Goal: Navigation & Orientation: Find specific page/section

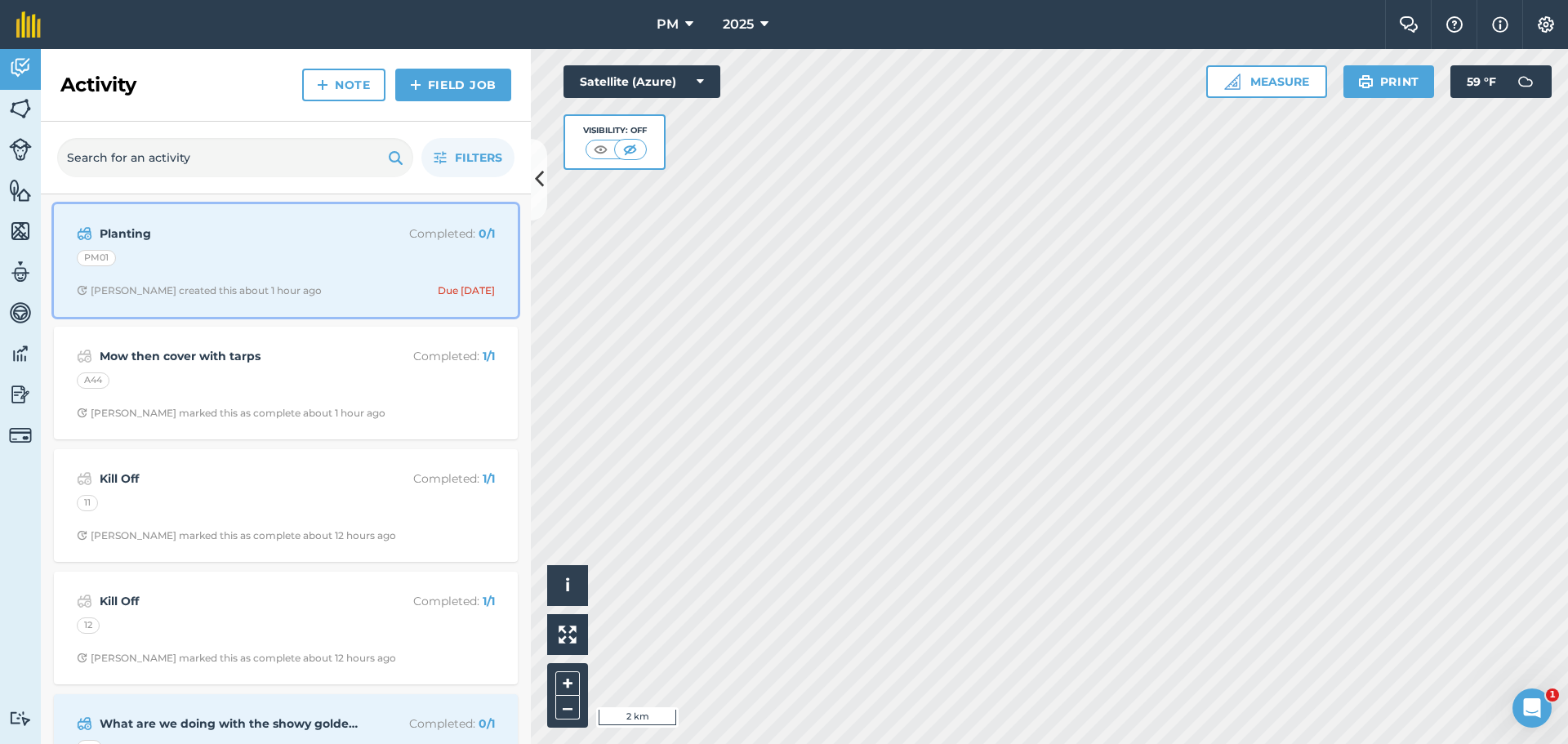
click at [307, 264] on div "PM01" at bounding box center [285, 260] width 418 height 21
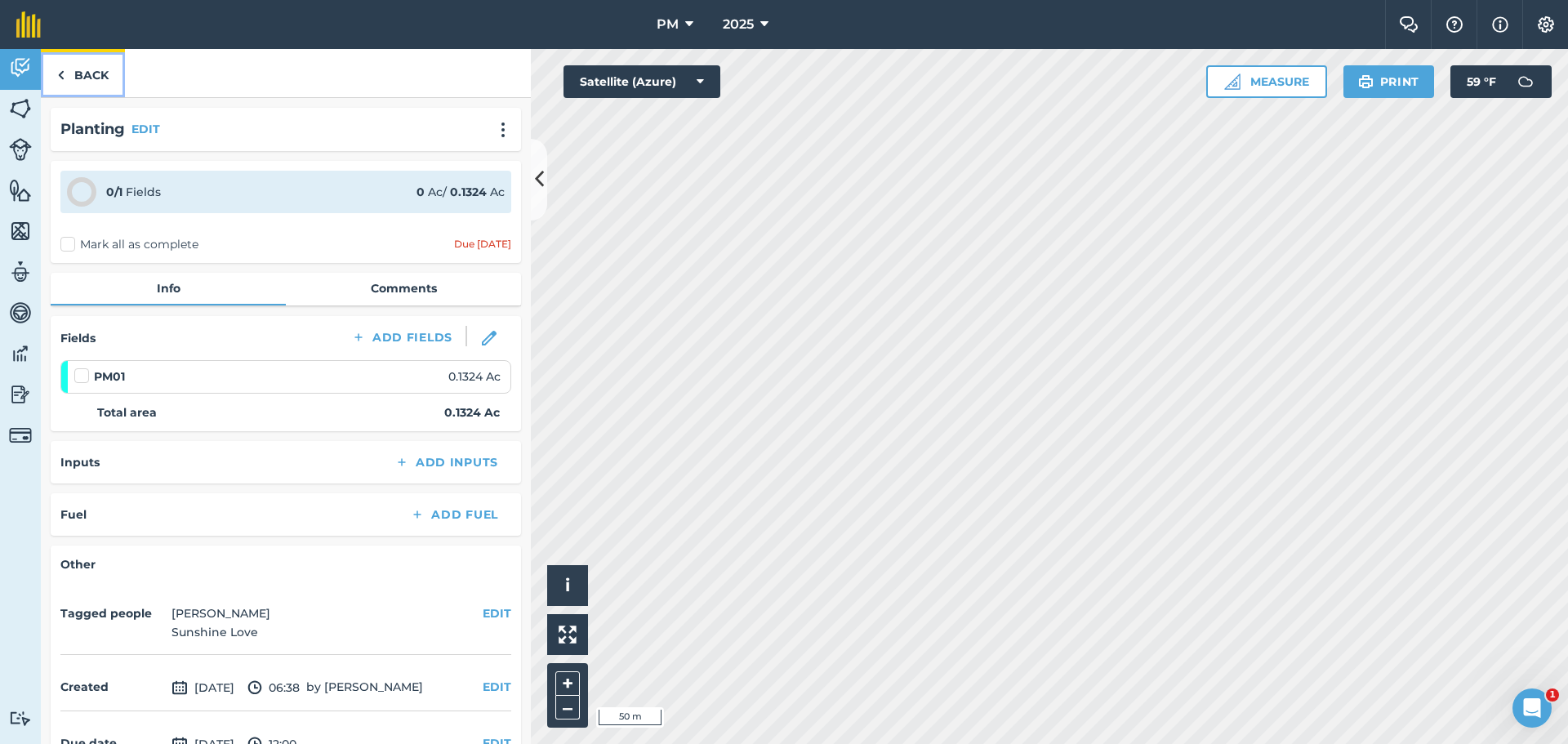
click at [75, 78] on link "Back" at bounding box center [83, 73] width 84 height 48
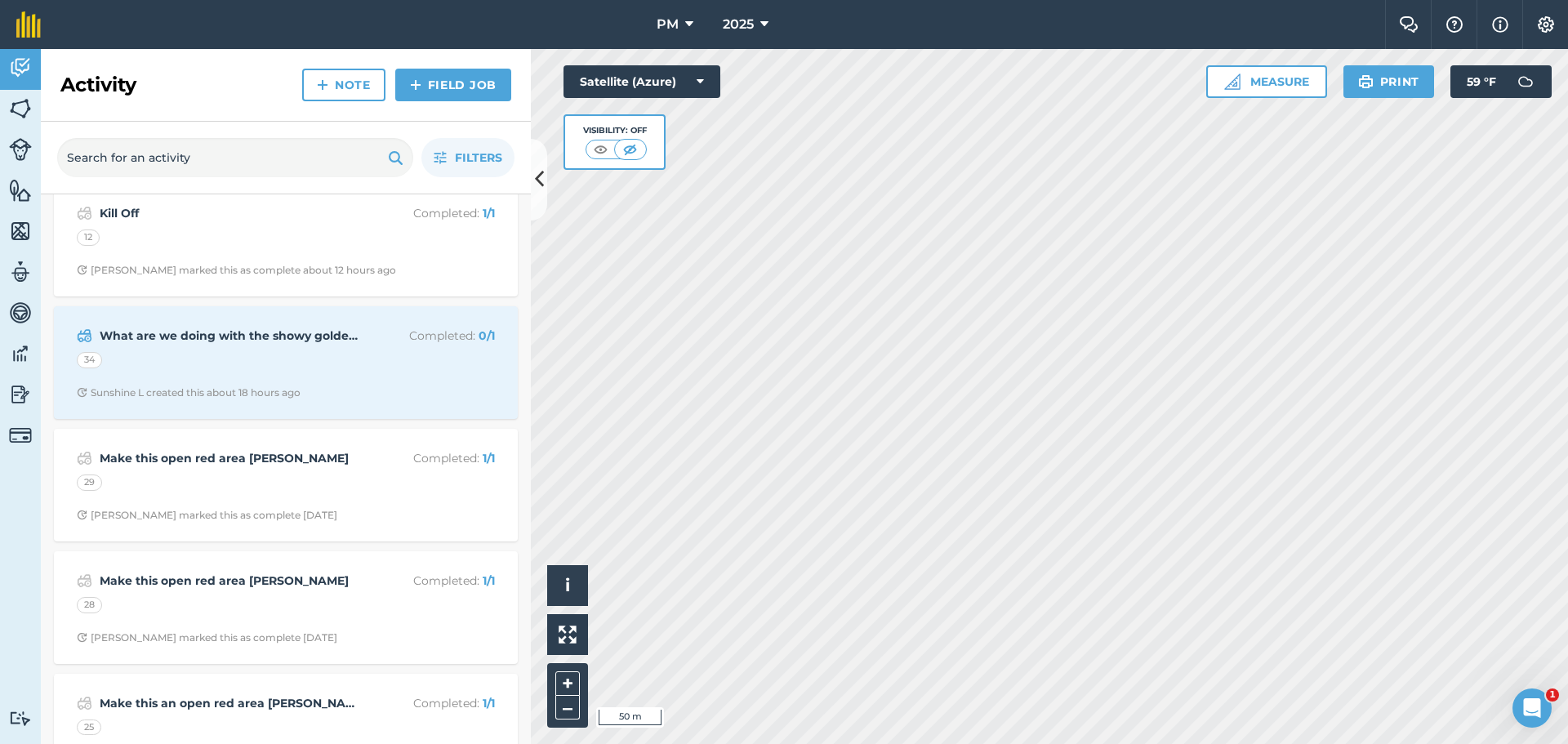
scroll to position [409, 0]
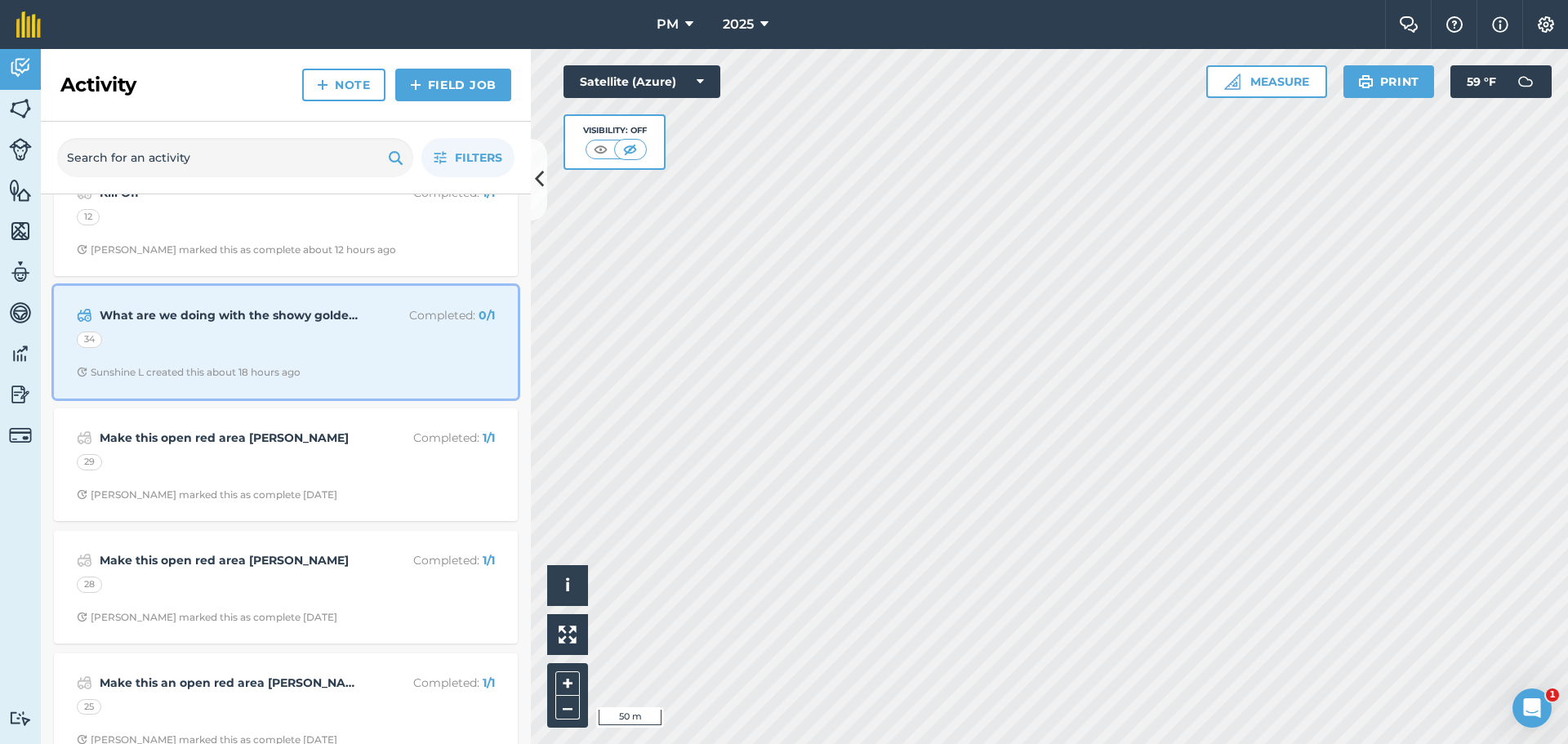
click at [205, 306] on strong "What are we doing with the showy goldenrod?" at bounding box center [229, 315] width 259 height 18
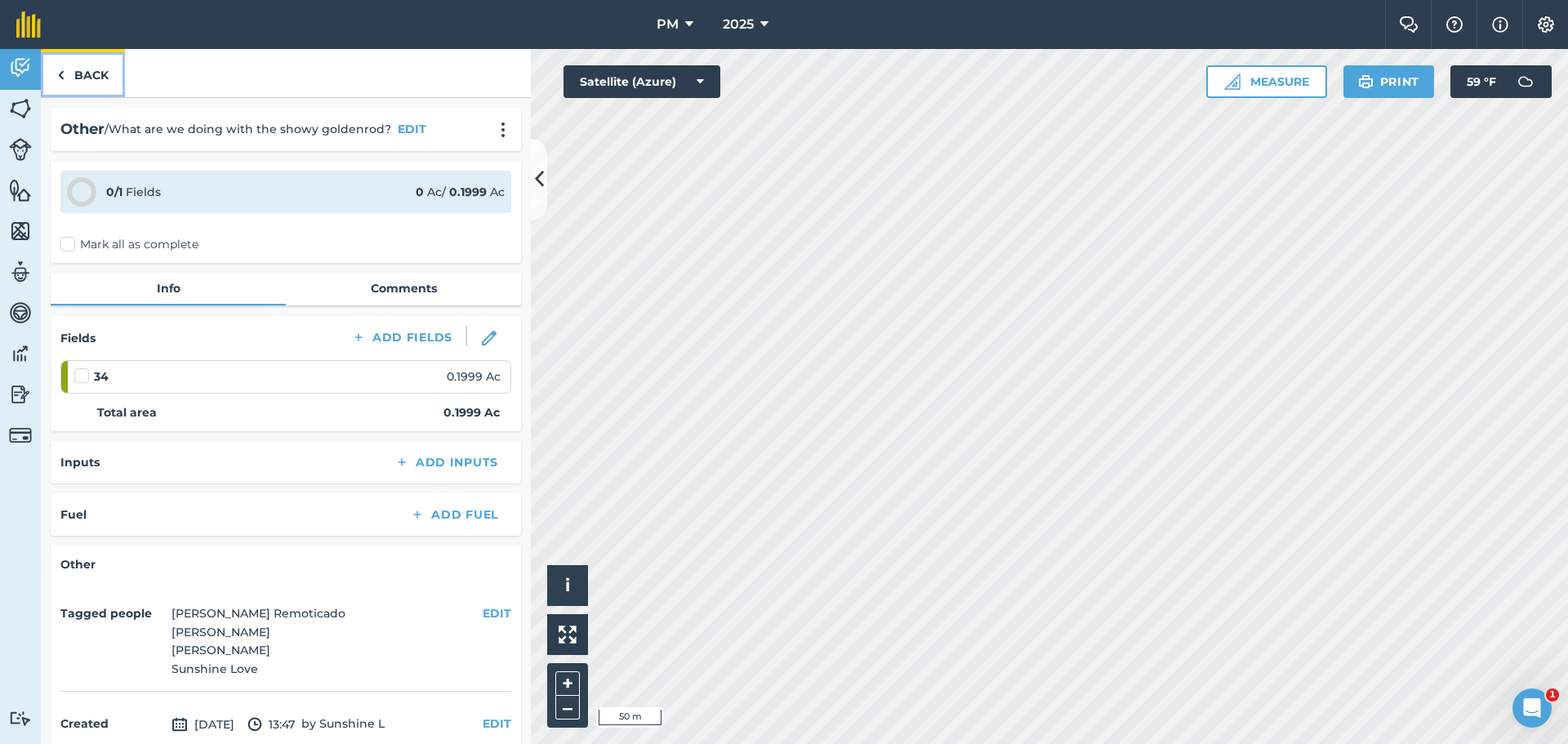
click at [81, 67] on link "Back" at bounding box center [83, 73] width 84 height 48
